Goal: Navigation & Orientation: Understand site structure

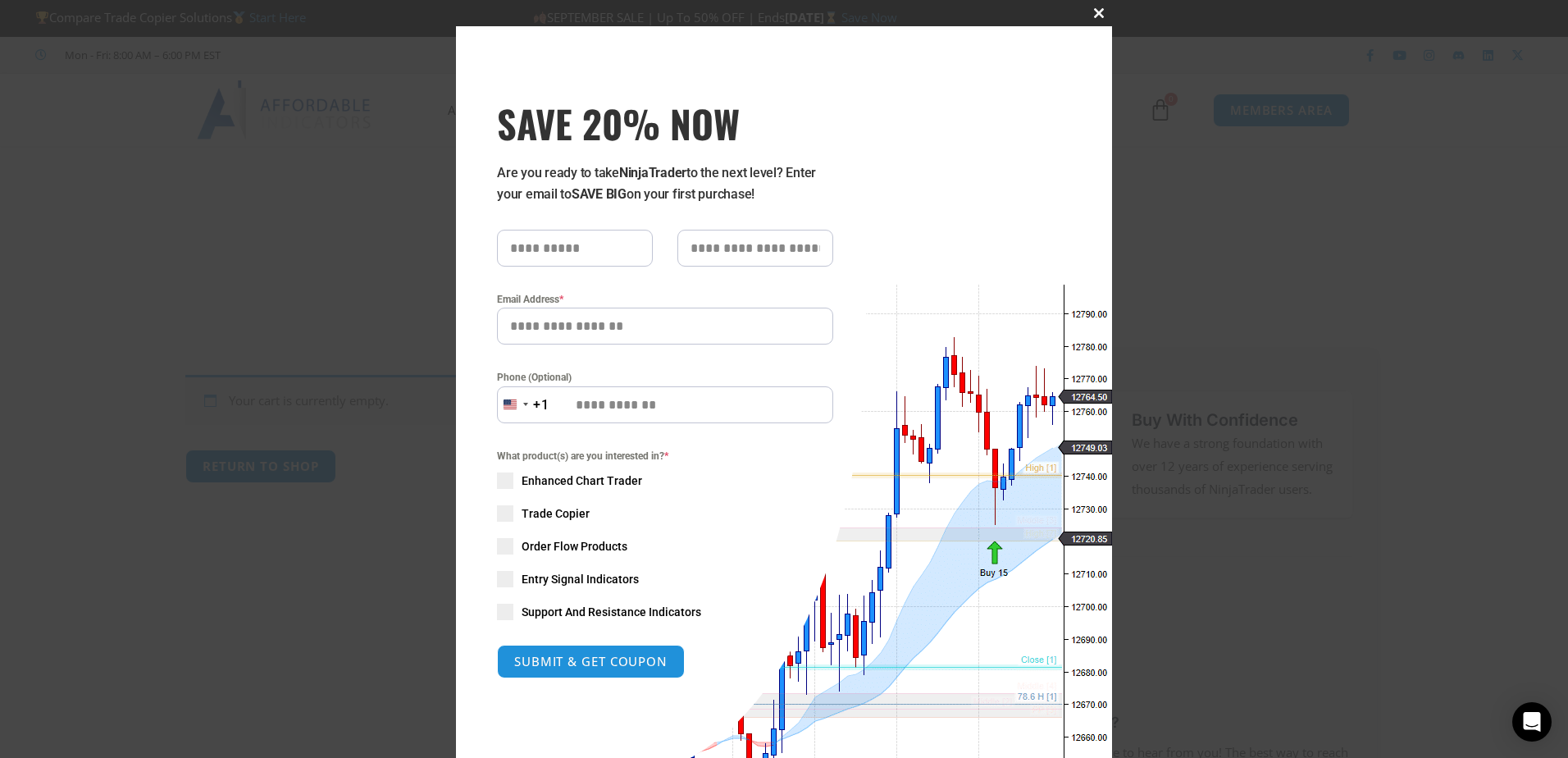
click at [1095, 11] on span at bounding box center [1099, 12] width 26 height 10
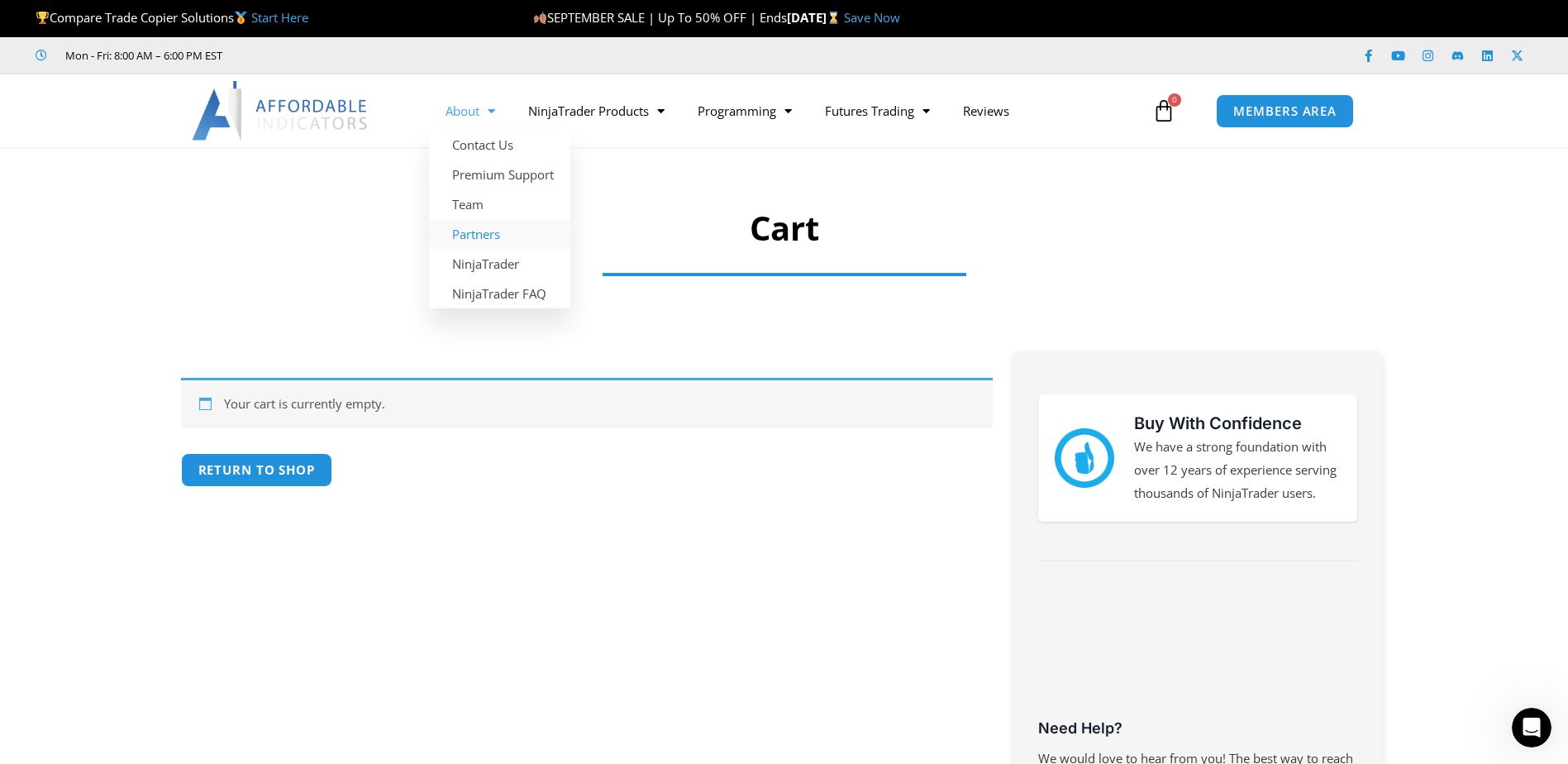
click at [467, 231] on link "Partners" at bounding box center [499, 234] width 142 height 30
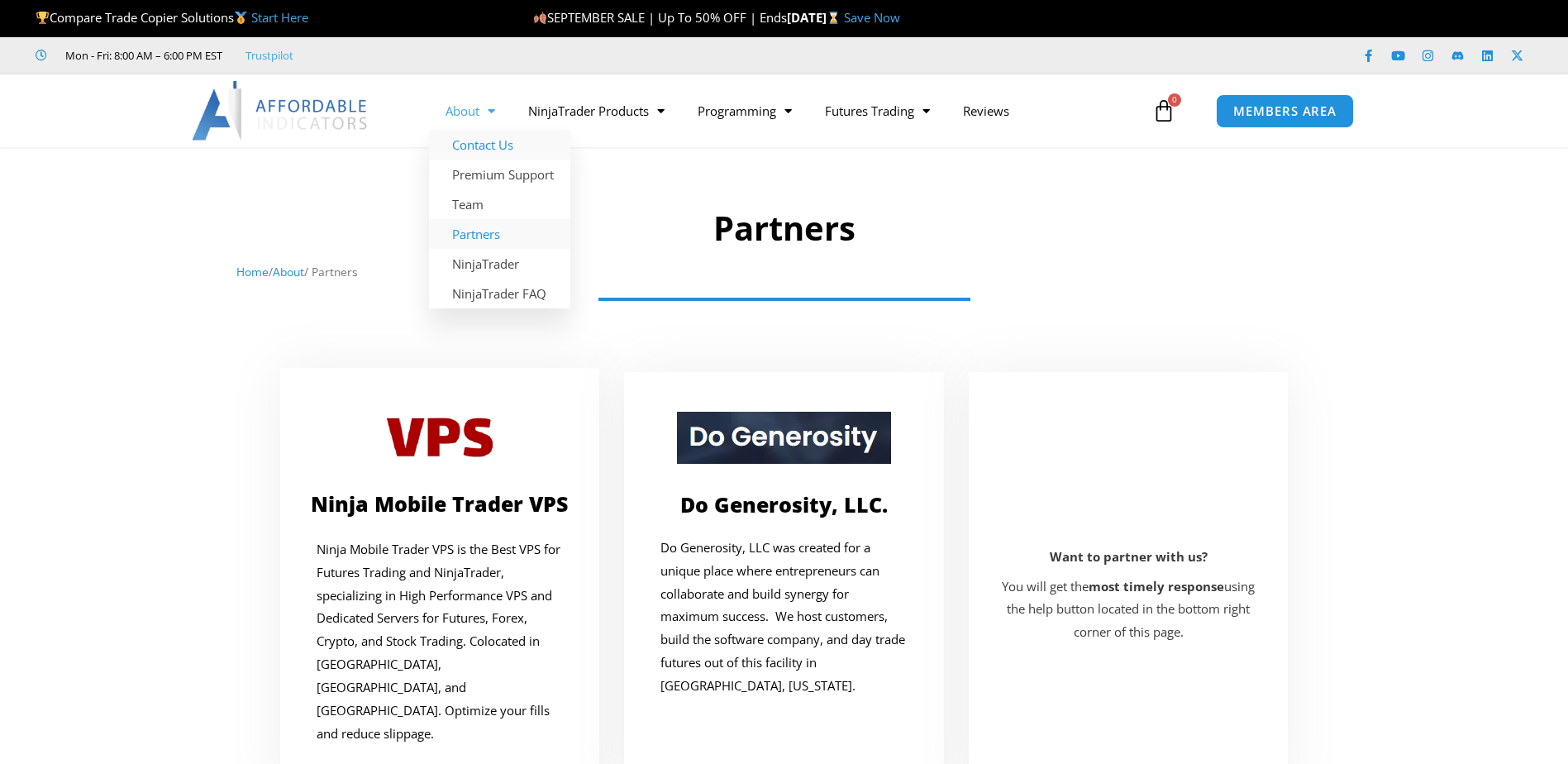
click at [477, 144] on link "Contact Us" at bounding box center [499, 144] width 142 height 30
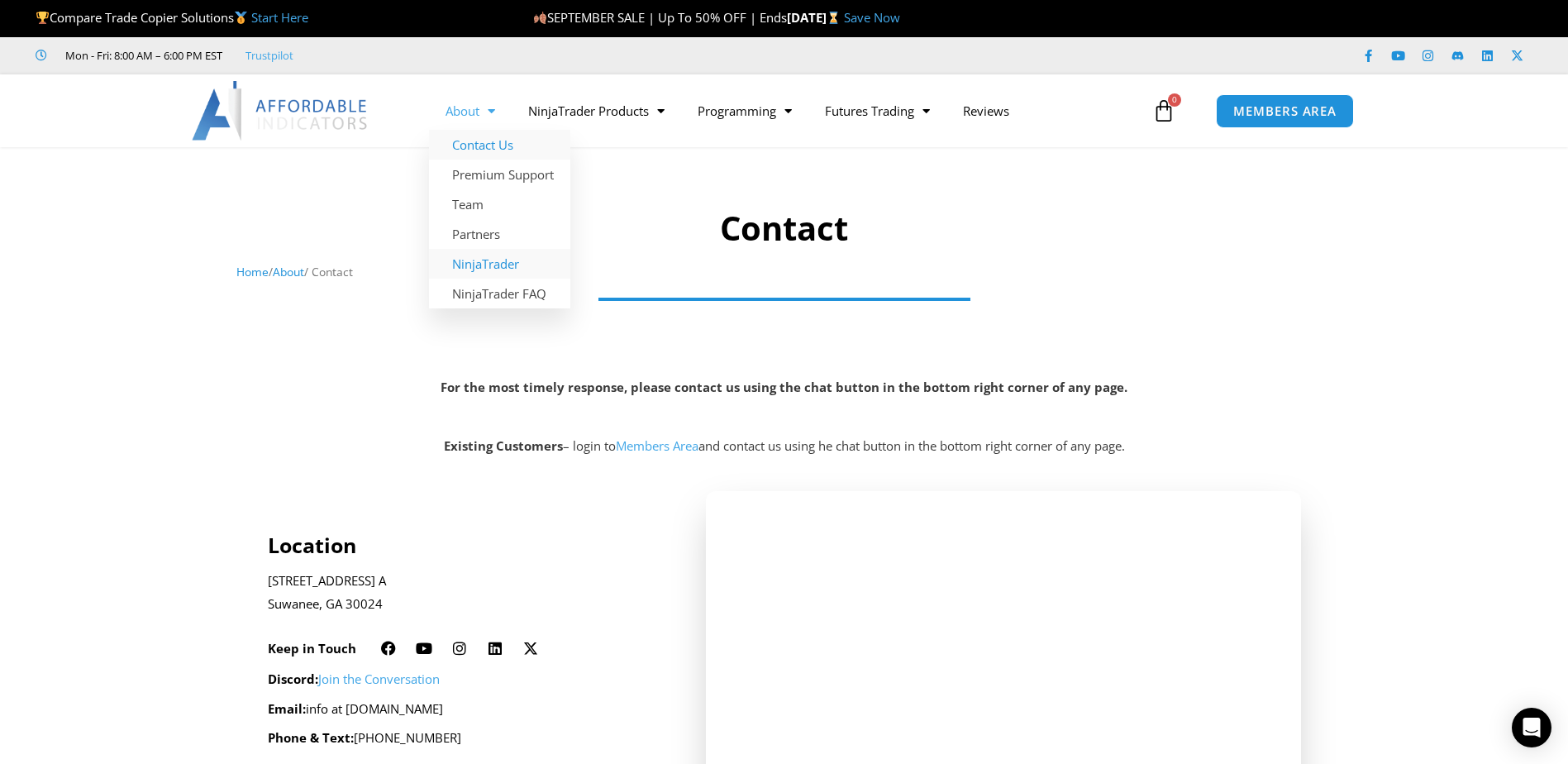
click at [490, 262] on link "NinjaTrader" at bounding box center [499, 264] width 142 height 30
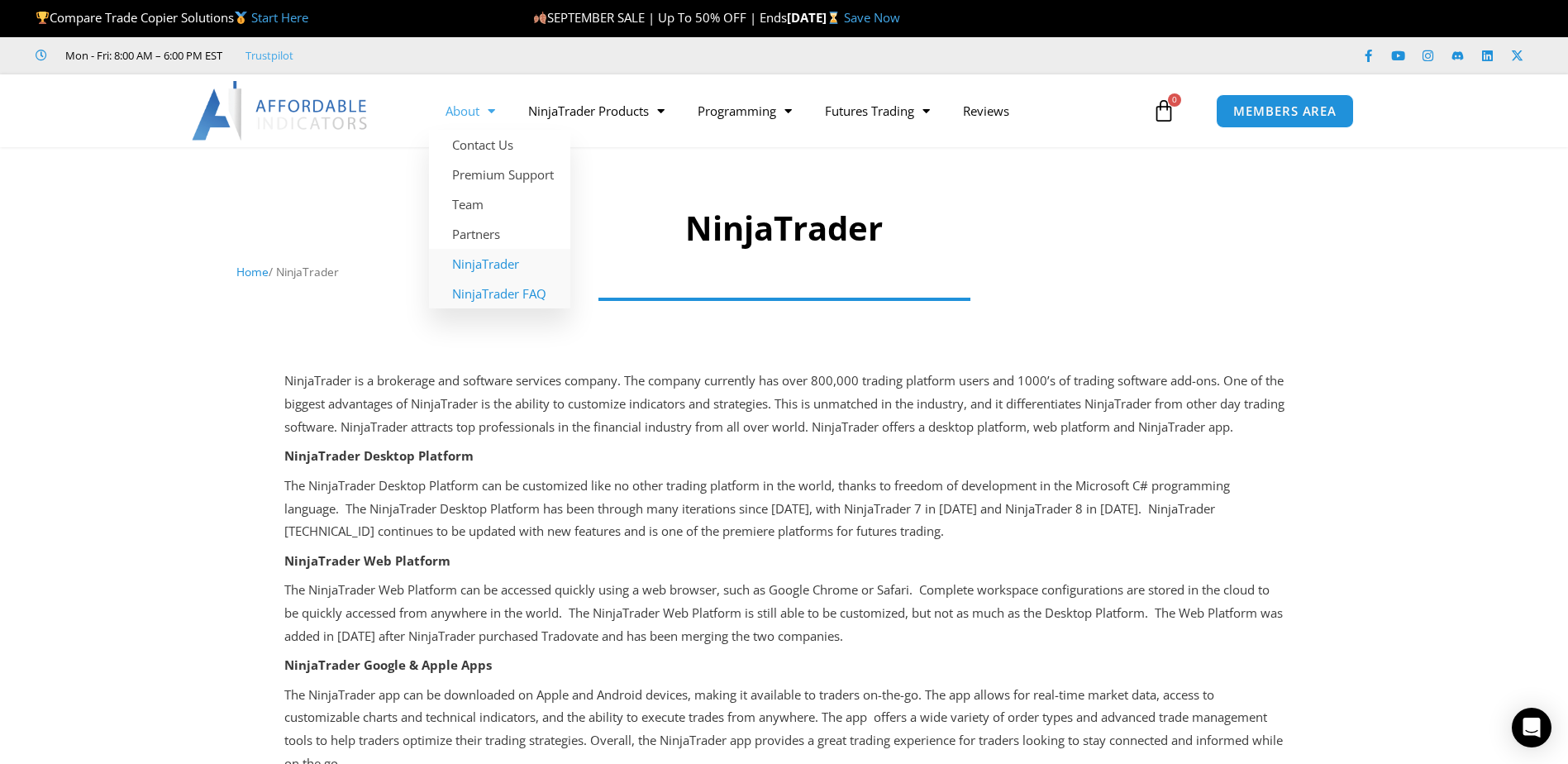
click at [496, 289] on link "NinjaTrader FAQ" at bounding box center [499, 293] width 142 height 30
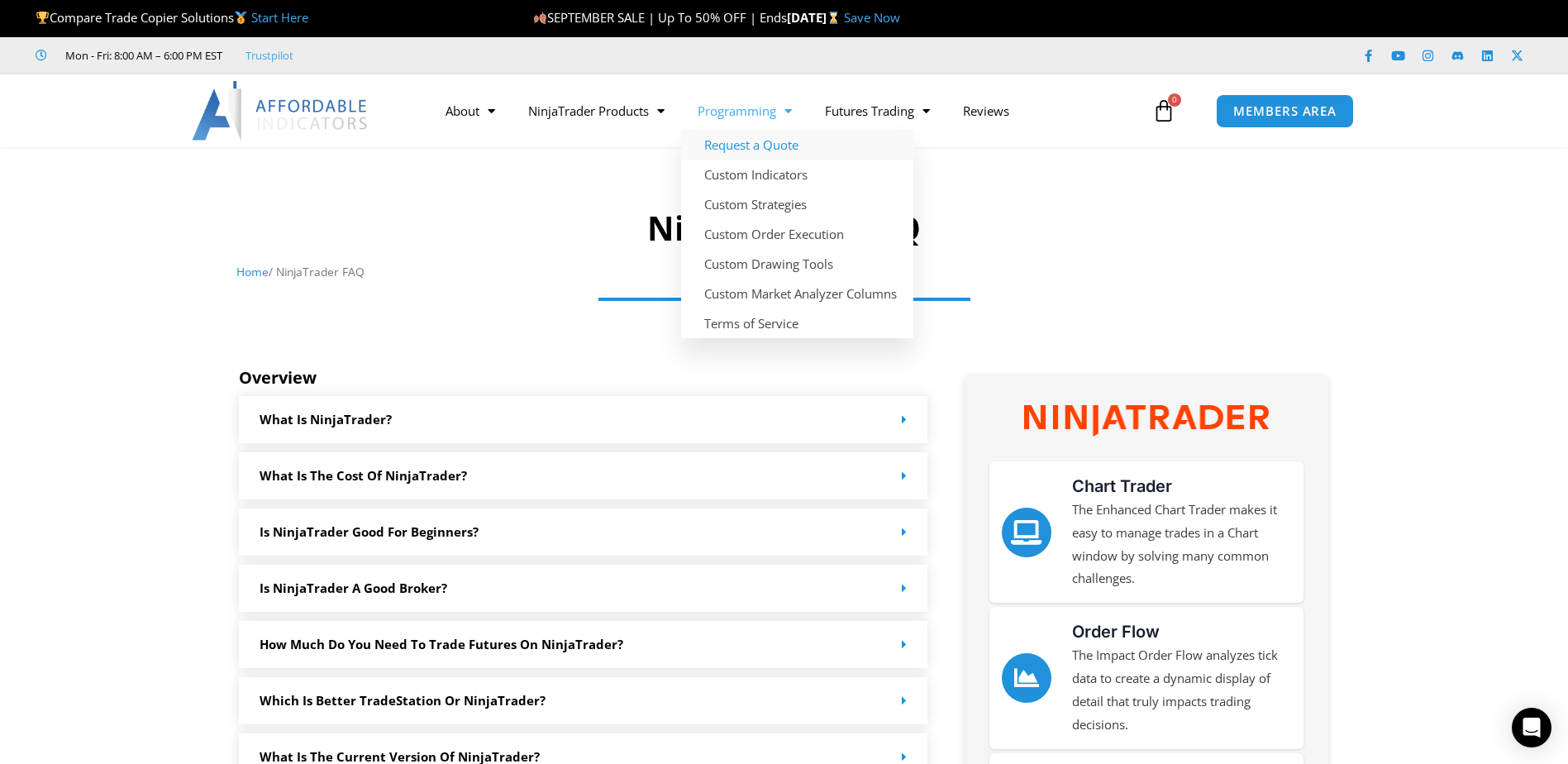
click at [770, 153] on link "Request a Quote" at bounding box center [798, 144] width 232 height 30
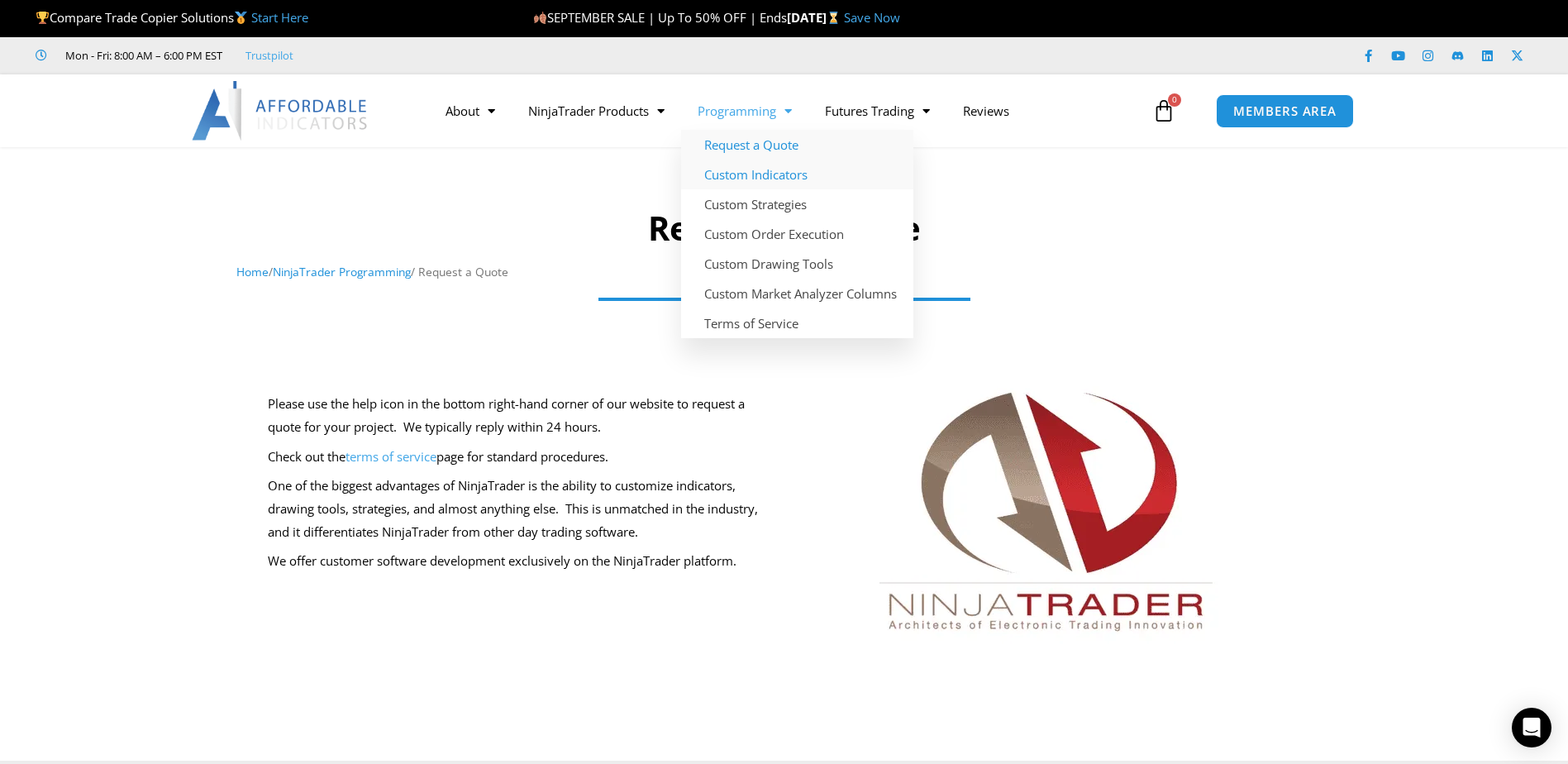
click at [753, 175] on link "Custom Indicators" at bounding box center [798, 174] width 232 height 30
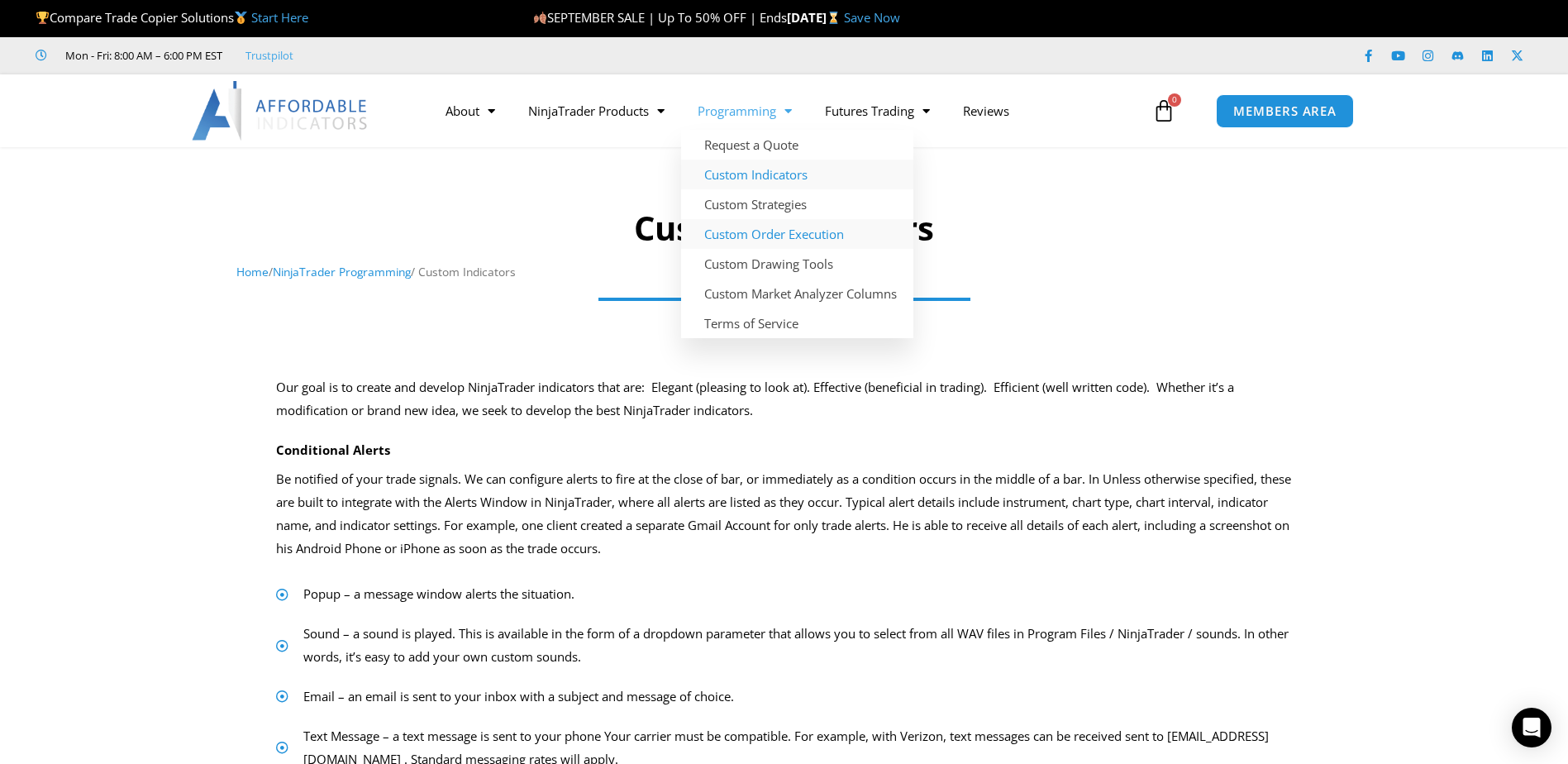
click at [751, 230] on link "Custom Order Execution" at bounding box center [798, 234] width 232 height 30
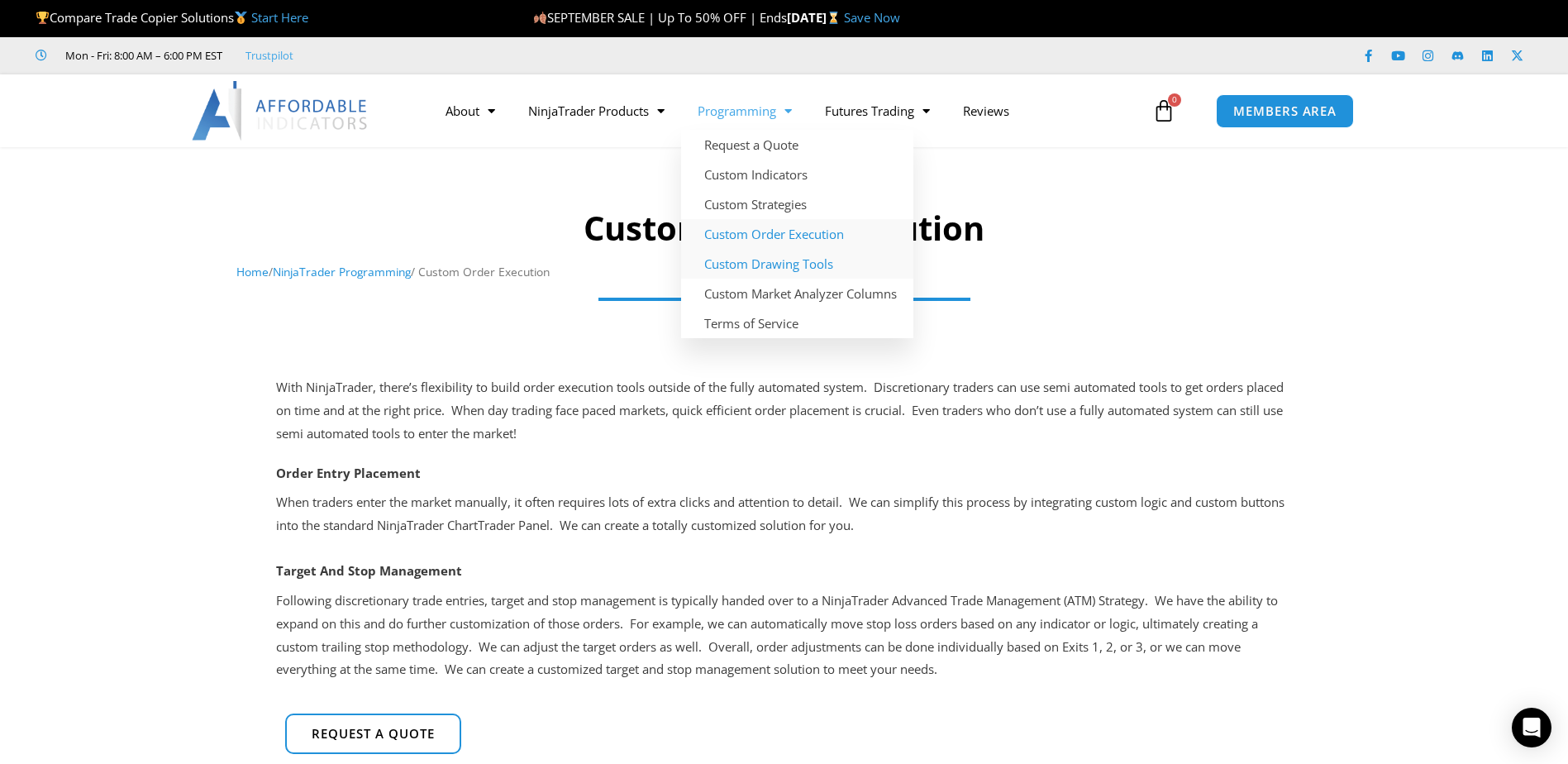
click at [762, 261] on link "Custom Drawing Tools" at bounding box center [798, 264] width 232 height 30
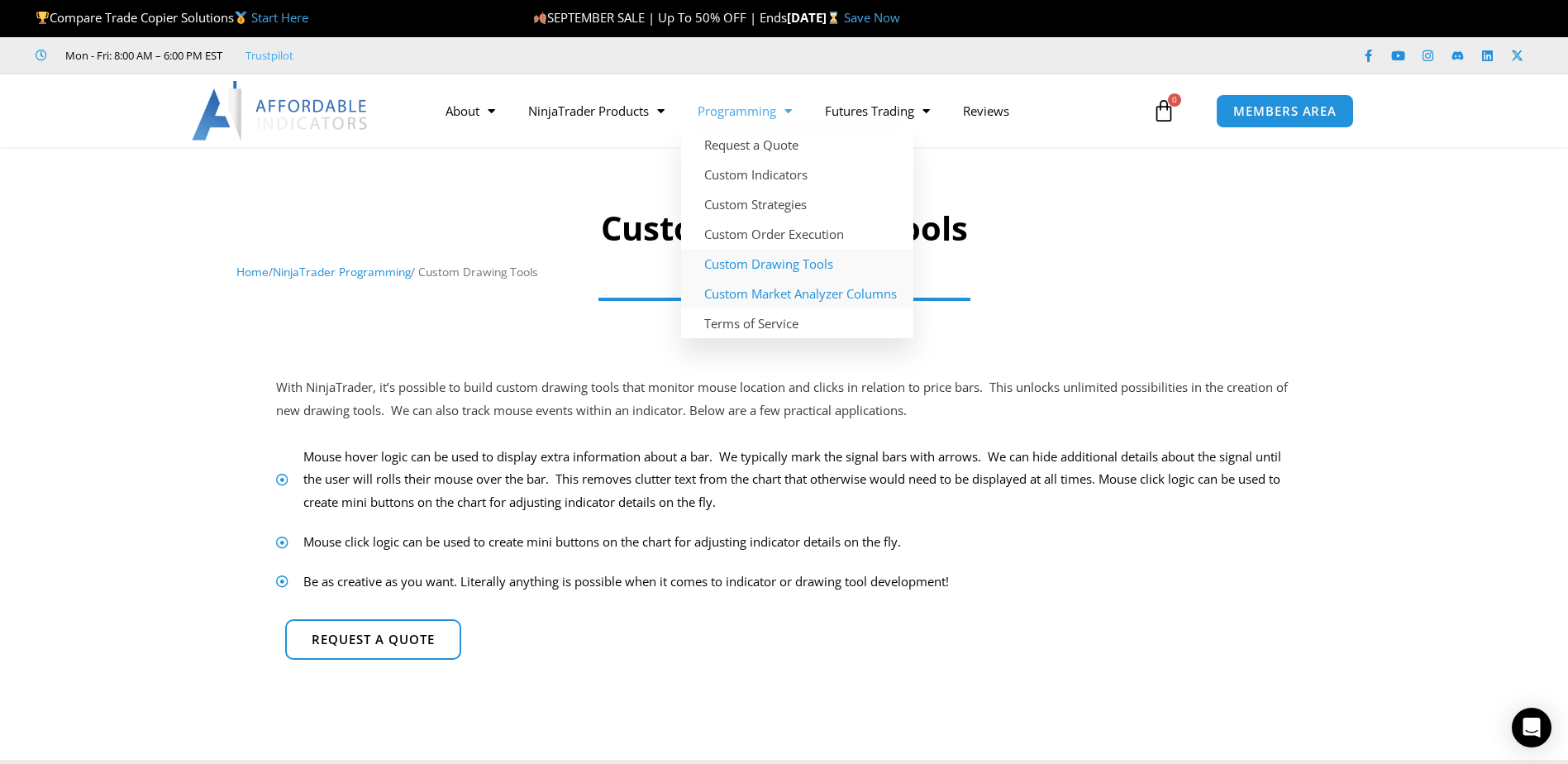
click at [759, 292] on link "Custom Market Analyzer Columns" at bounding box center [798, 293] width 232 height 30
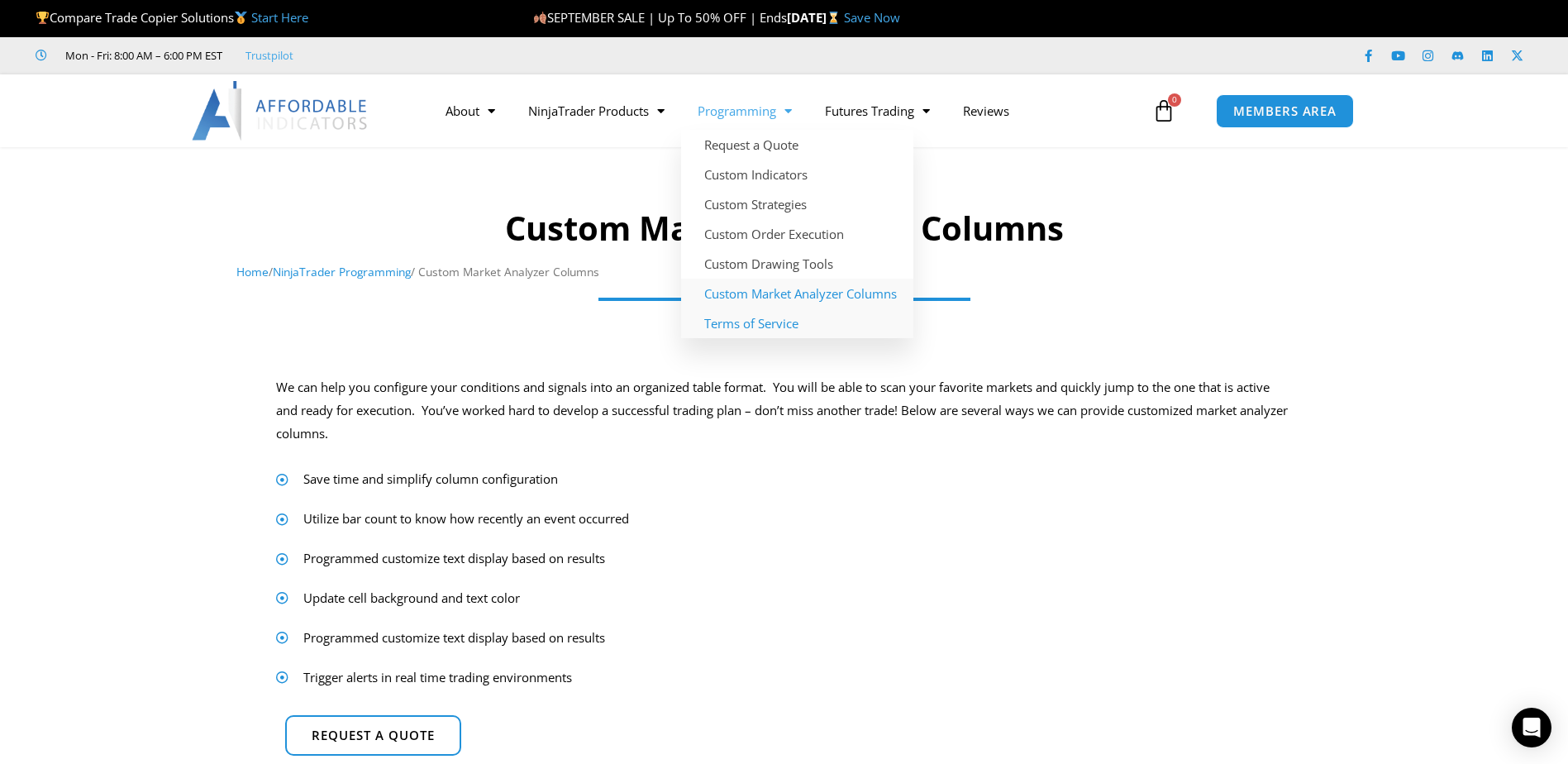
click at [772, 327] on link "Terms of Service" at bounding box center [798, 323] width 232 height 30
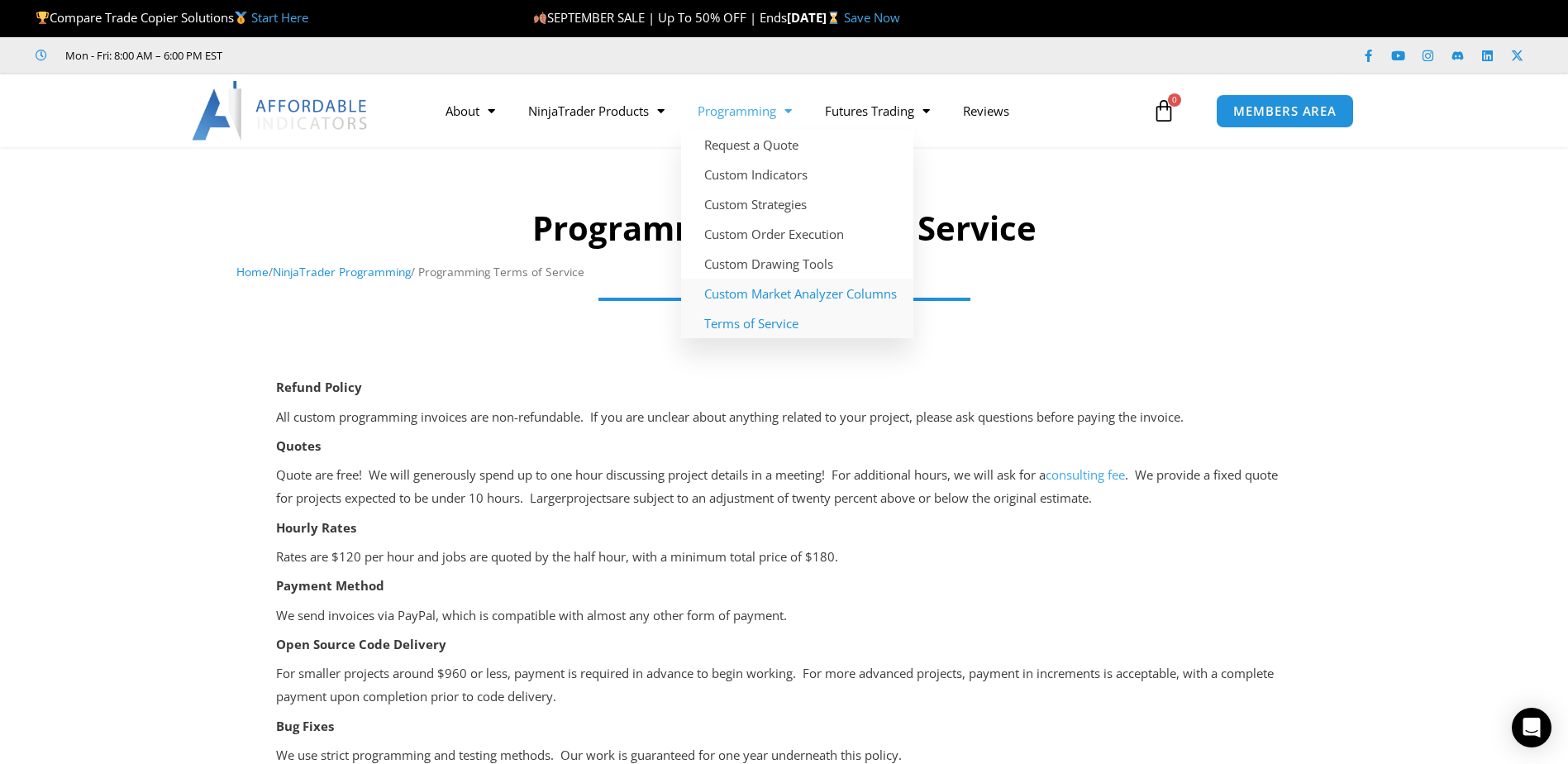
click at [765, 288] on link "Custom Market Analyzer Columns" at bounding box center [798, 293] width 232 height 30
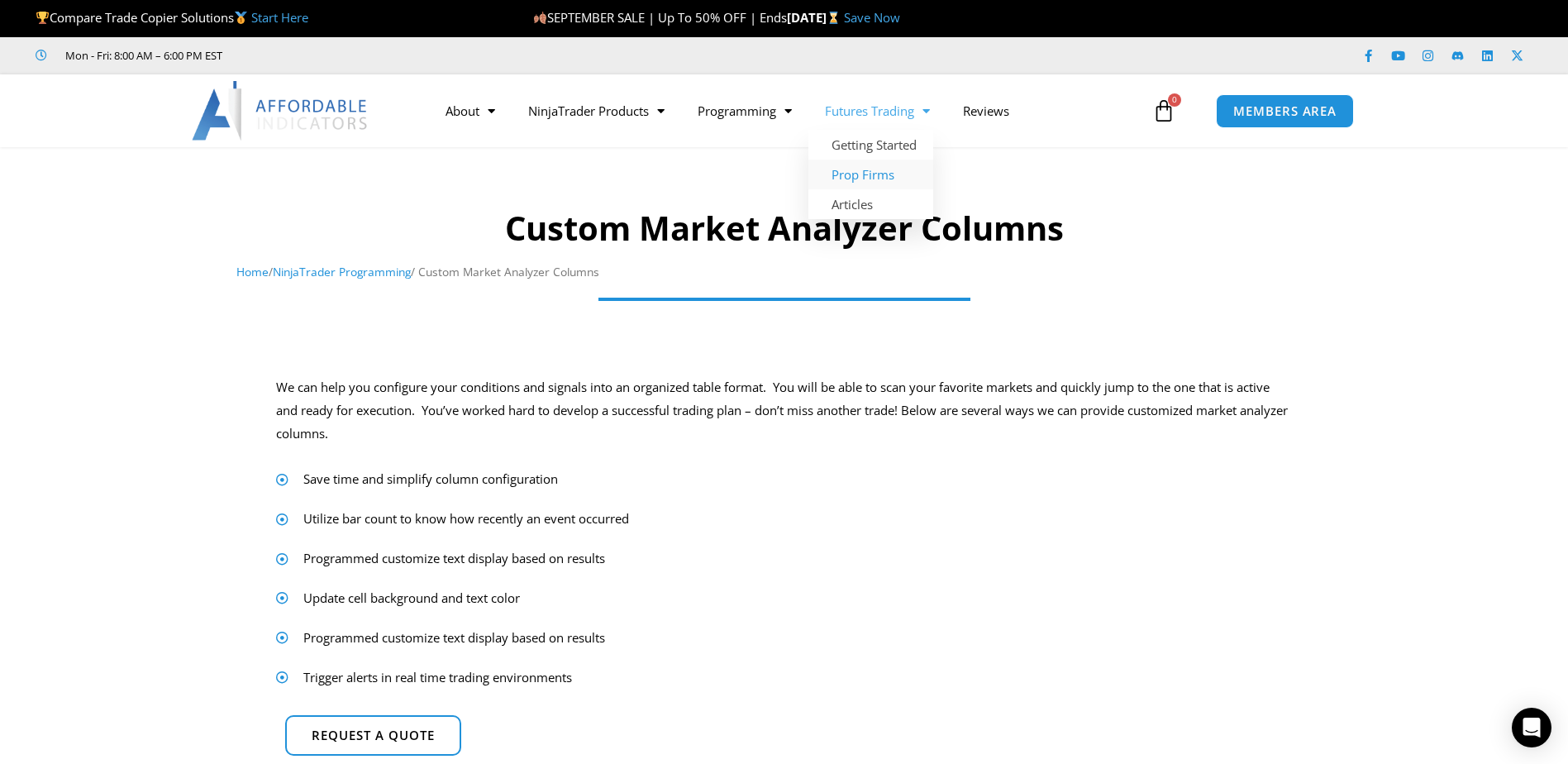
click at [866, 178] on link "Prop Firms" at bounding box center [871, 174] width 125 height 30
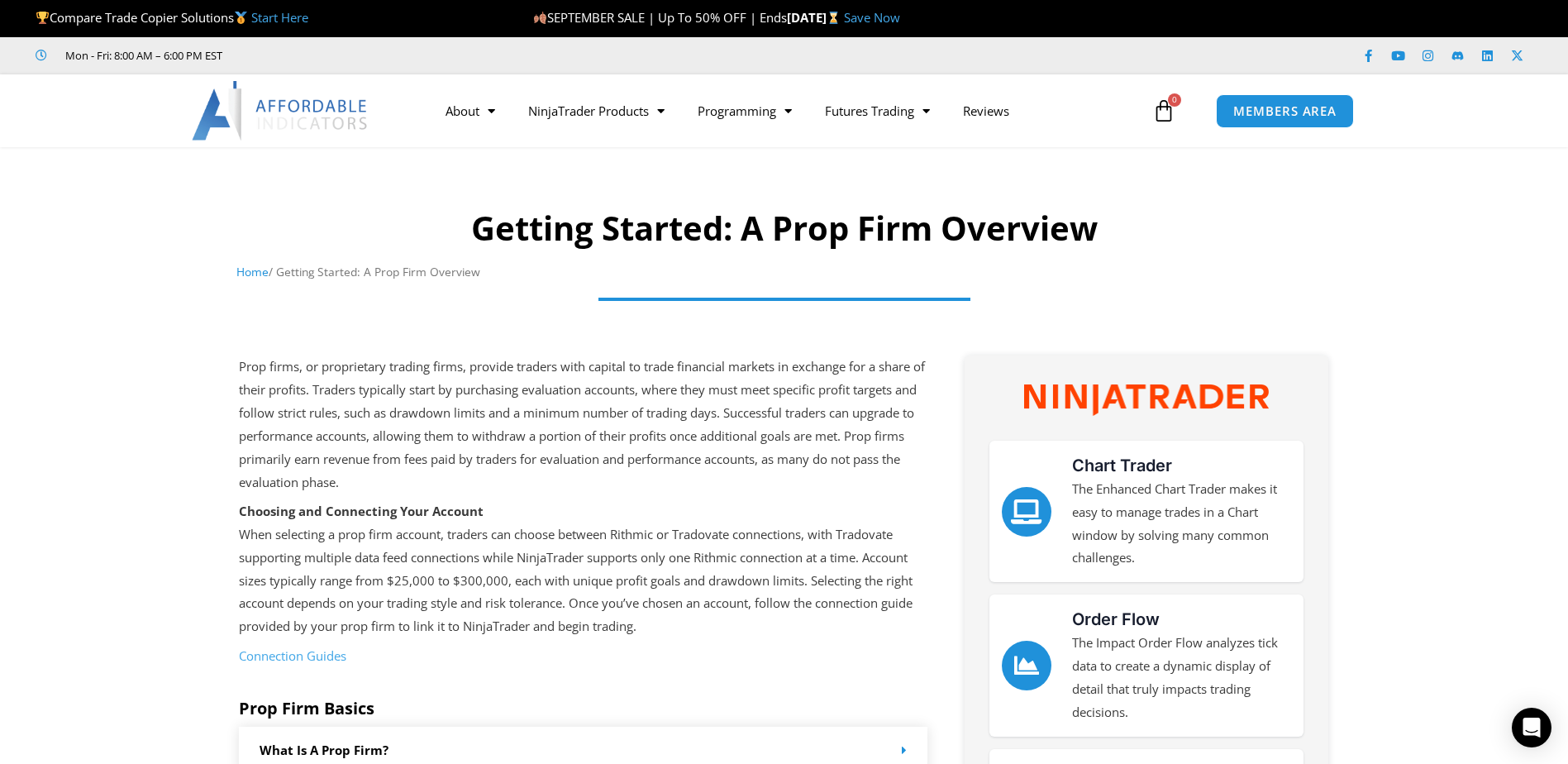
click at [296, 117] on img at bounding box center [281, 111] width 178 height 60
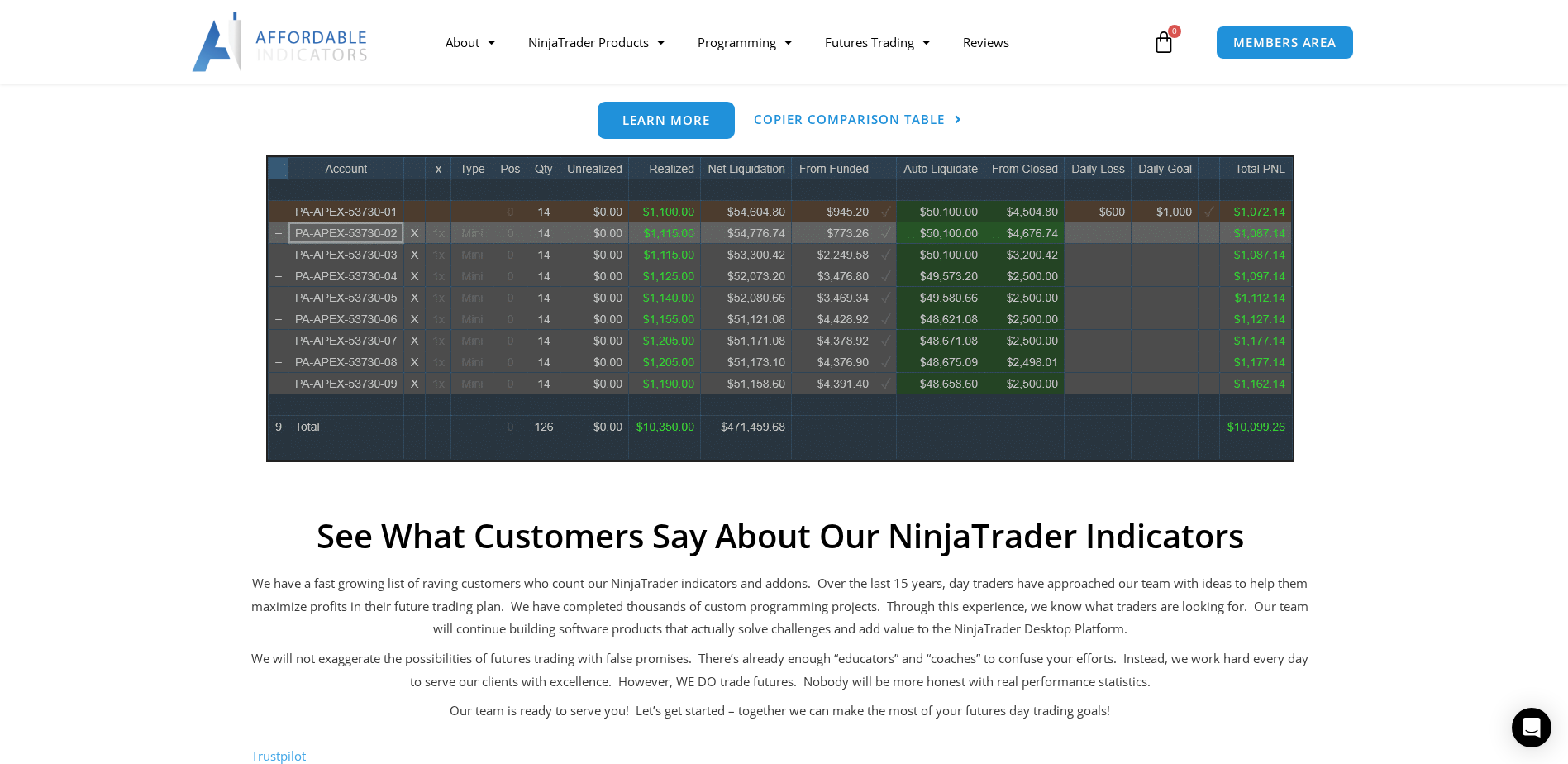
scroll to position [578, 0]
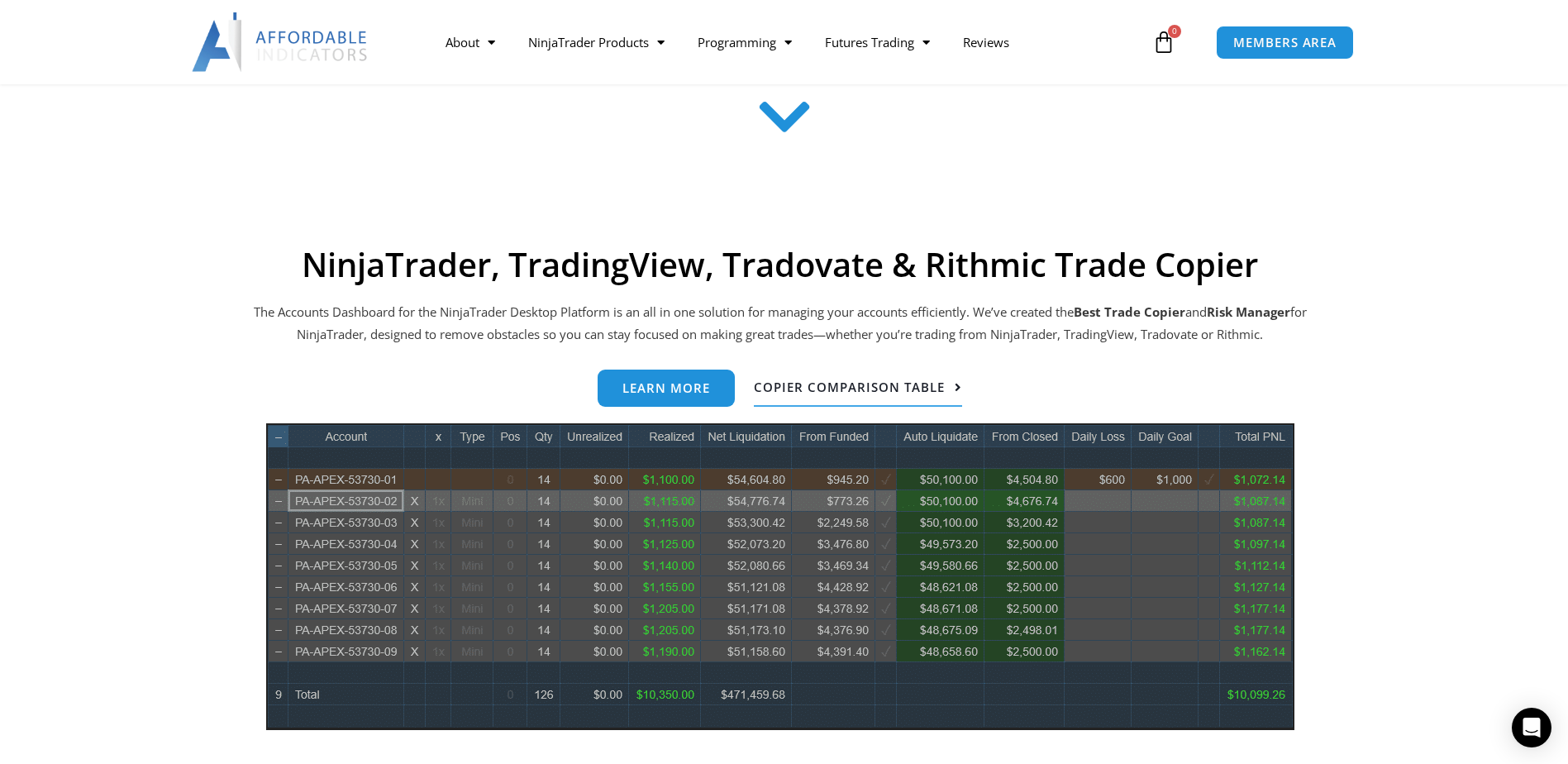
click at [919, 378] on link "Copier Comparison Table" at bounding box center [858, 388] width 209 height 37
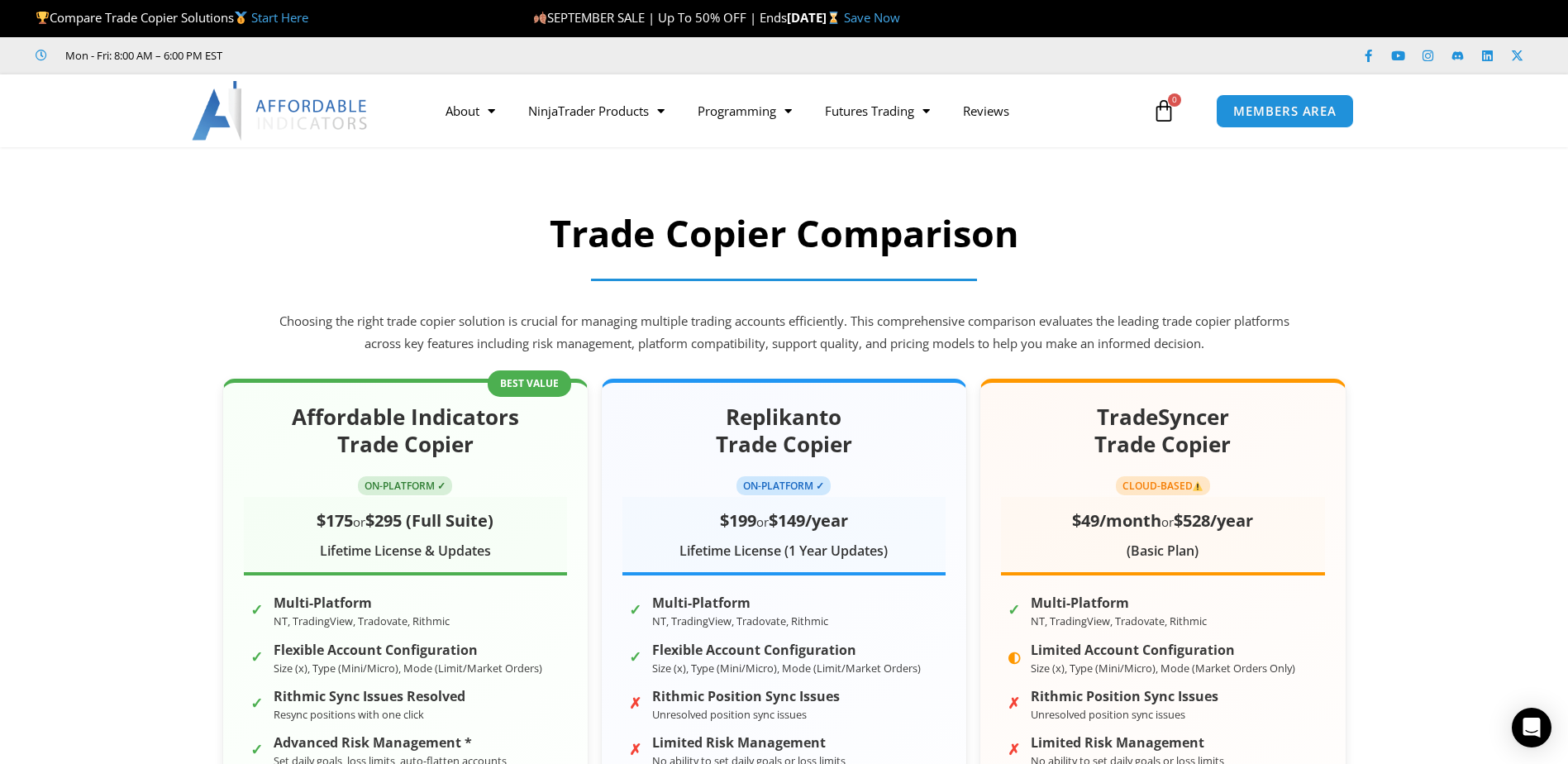
click at [268, 105] on img at bounding box center [281, 111] width 178 height 60
